Goal: Find specific page/section: Find specific page/section

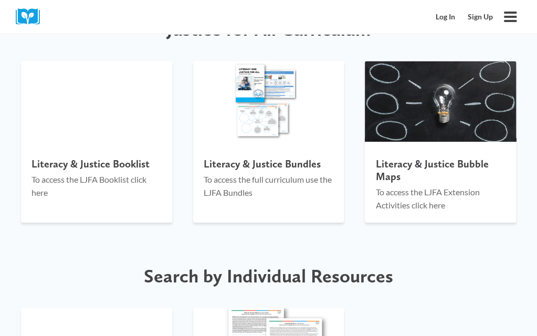
scroll to position [1212, 0]
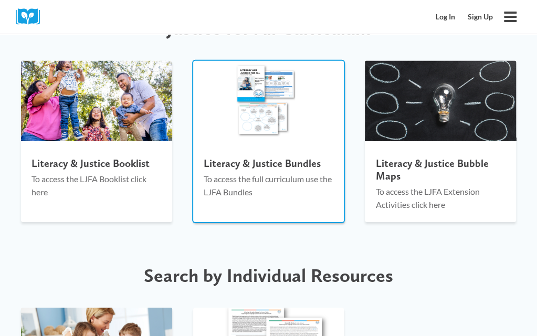
click at [270, 172] on p "To access the full curriculum use the LJFA Bundles" at bounding box center [269, 185] width 130 height 27
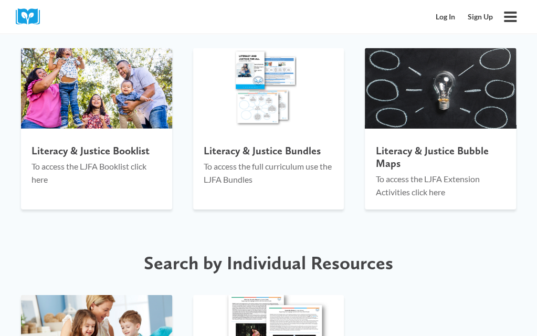
scroll to position [1234, 0]
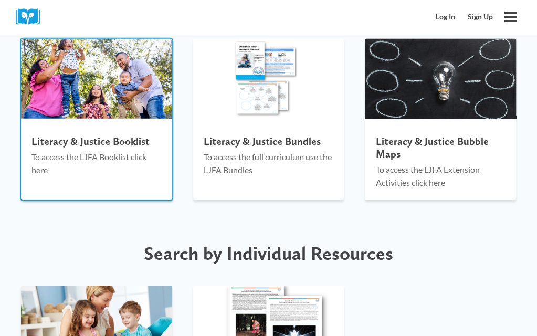
click at [85, 150] on p "To access the LJFA Booklist click here" at bounding box center [96, 163] width 130 height 27
click at [91, 150] on p "To access the LJFA Booklist click here" at bounding box center [96, 163] width 130 height 27
